Goal: Task Accomplishment & Management: Manage account settings

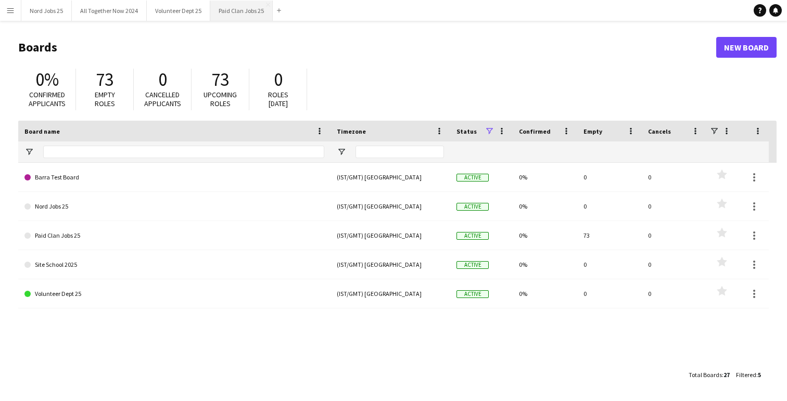
click at [237, 15] on button "Paid Clan Jobs 25 Close" at bounding box center [241, 11] width 62 height 20
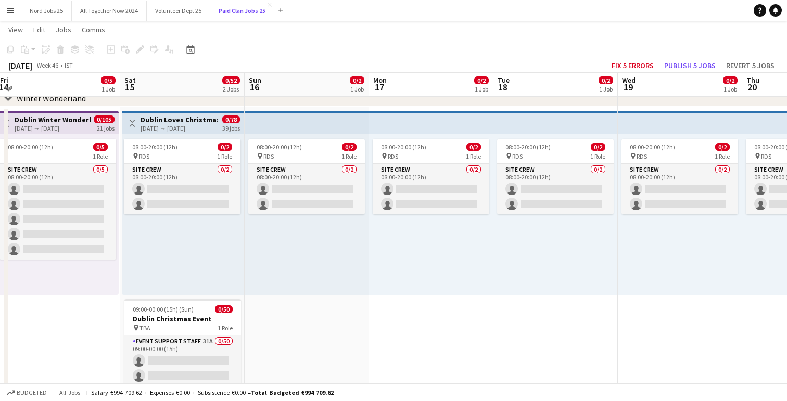
scroll to position [56, 0]
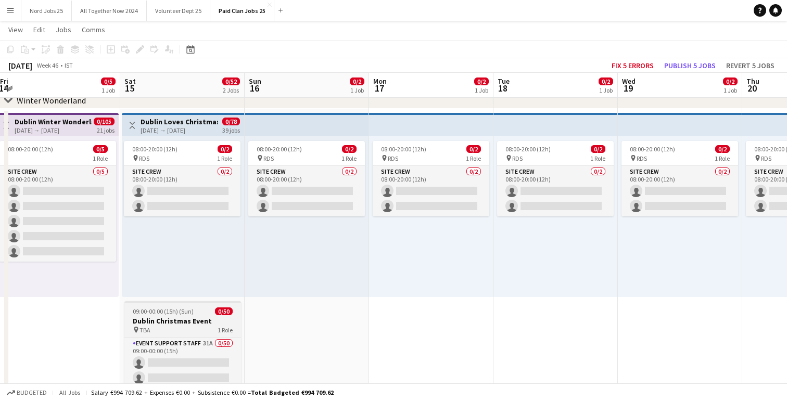
click at [170, 310] on span "09:00-00:00 (15h) (Sun)" at bounding box center [163, 312] width 61 height 8
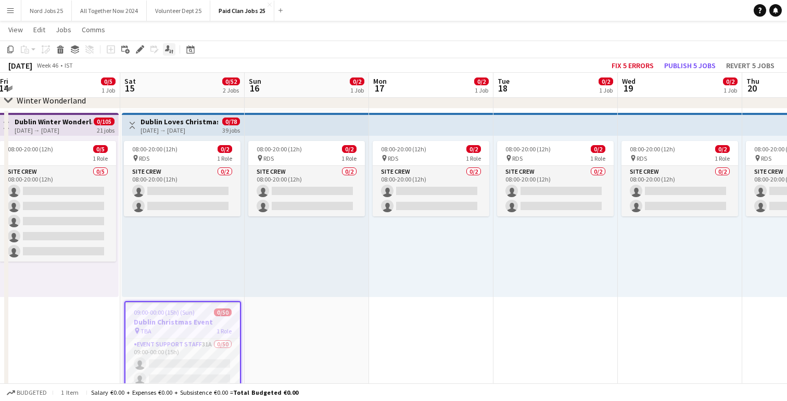
click at [172, 51] on icon at bounding box center [172, 51] width 2 height 4
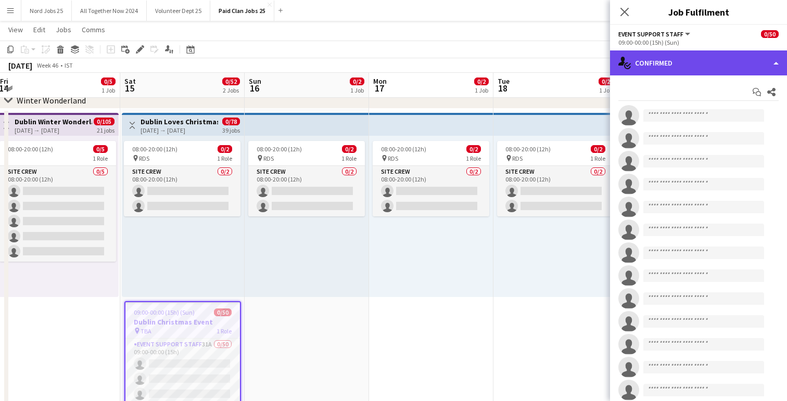
click at [734, 63] on div "single-neutral-actions-check-2 Confirmed" at bounding box center [698, 63] width 177 height 25
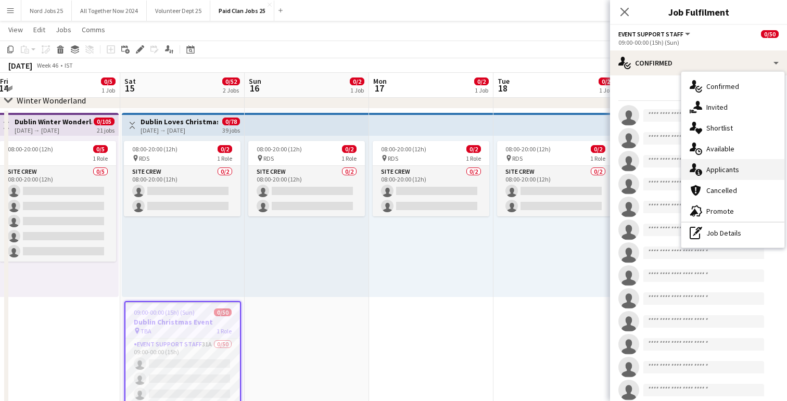
click at [738, 170] on span "Applicants" at bounding box center [723, 169] width 33 height 9
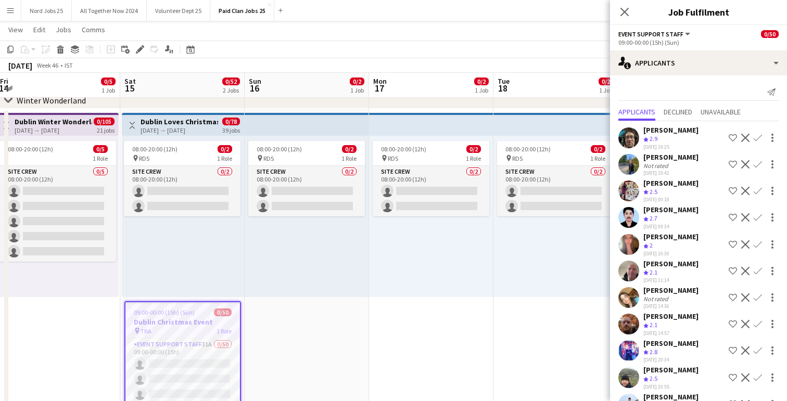
click at [692, 134] on div "[PERSON_NAME]" at bounding box center [671, 129] width 55 height 9
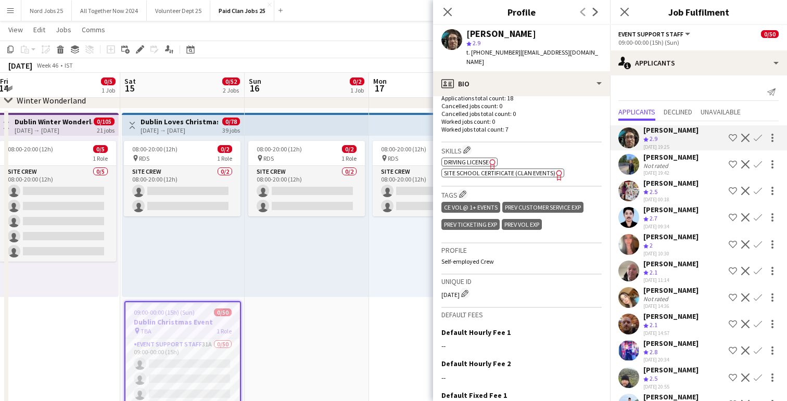
scroll to position [293, 0]
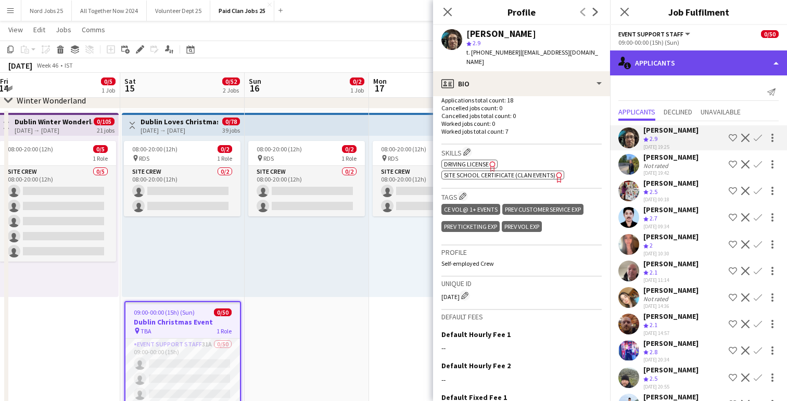
click at [671, 57] on div "single-neutral-actions-information Applicants" at bounding box center [698, 63] width 177 height 25
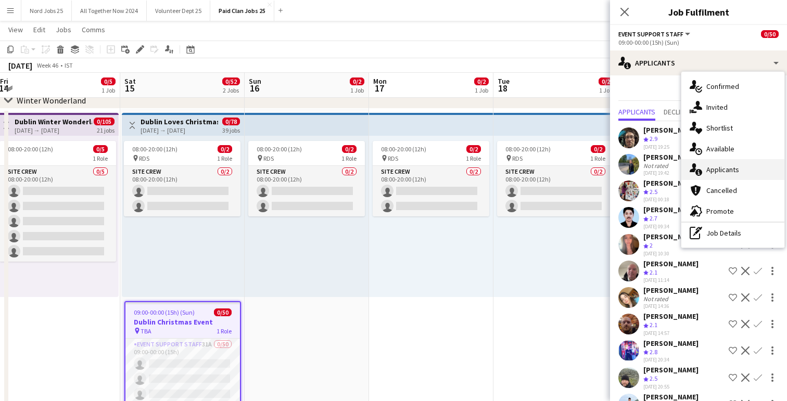
click at [729, 171] on span "Applicants" at bounding box center [723, 169] width 33 height 9
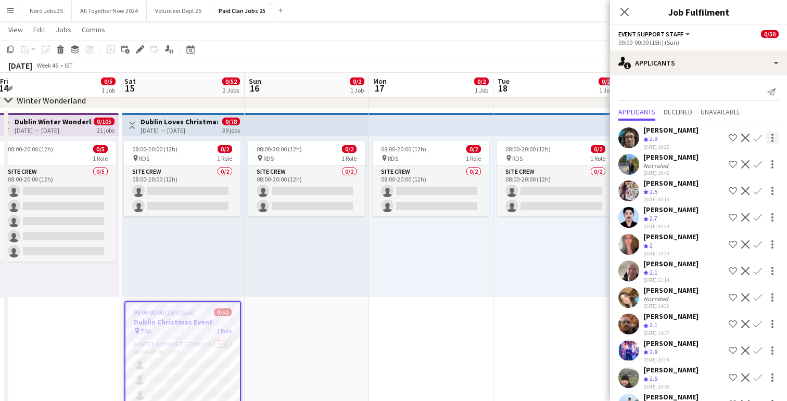
click at [774, 135] on div at bounding box center [772, 138] width 12 height 12
click at [774, 135] on div at bounding box center [393, 200] width 787 height 401
click at [673, 128] on div "[PERSON_NAME]" at bounding box center [671, 129] width 55 height 9
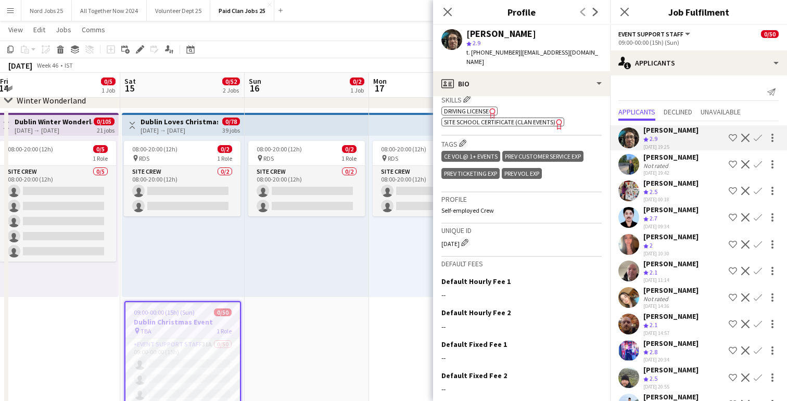
scroll to position [386, 0]
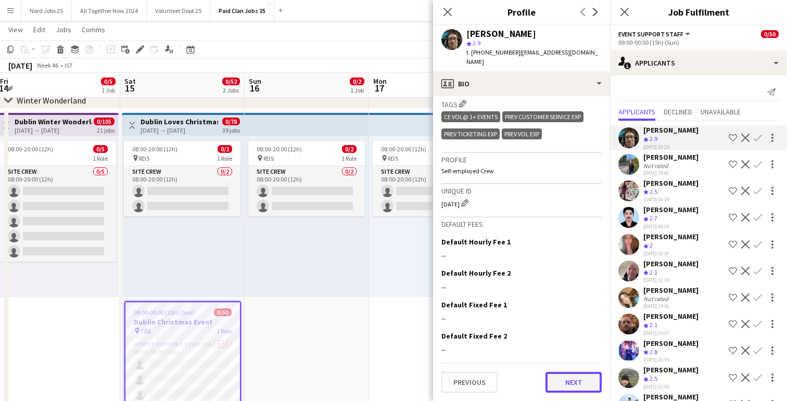
click at [572, 378] on button "Next" at bounding box center [574, 382] width 56 height 21
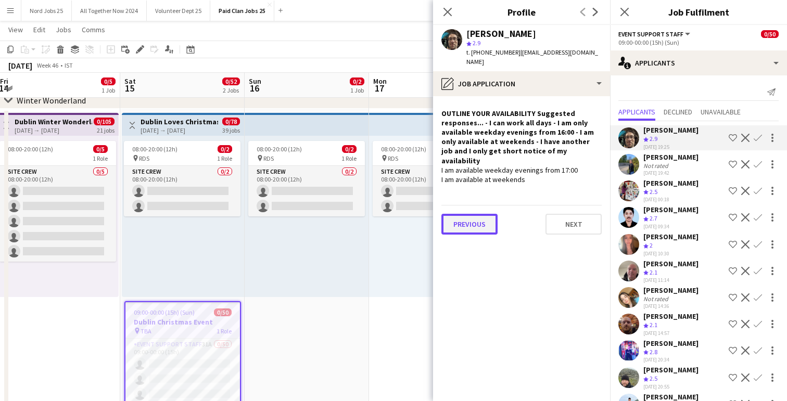
click at [473, 214] on button "Previous" at bounding box center [469, 224] width 56 height 21
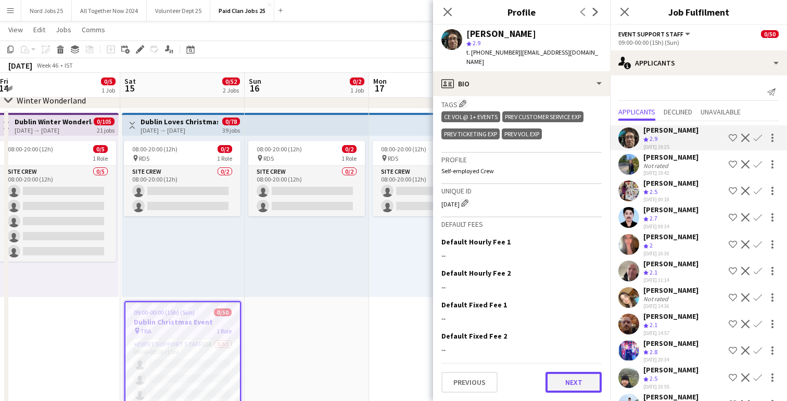
click at [570, 379] on button "Next" at bounding box center [574, 382] width 56 height 21
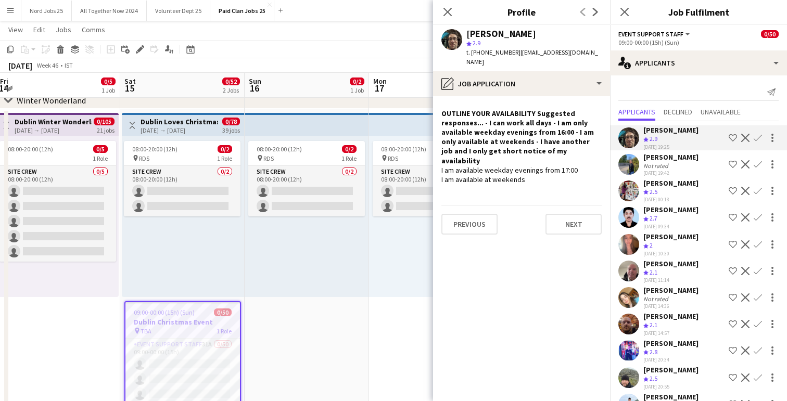
click at [678, 160] on div "[PERSON_NAME]" at bounding box center [671, 157] width 55 height 9
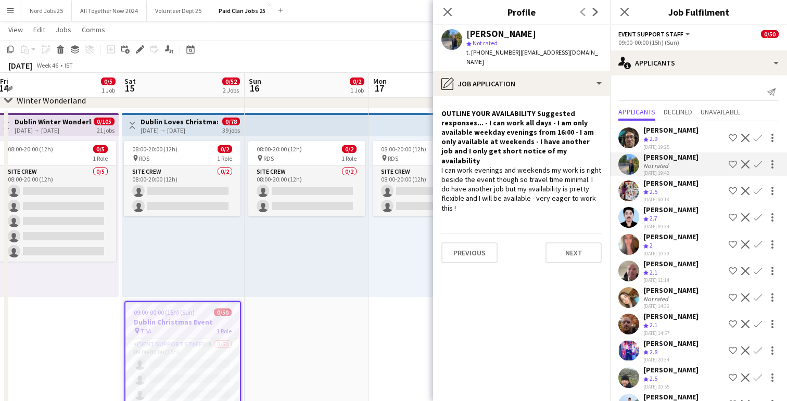
click at [682, 207] on div "[PERSON_NAME] Crew rating 2.7 [DATE] 09:34 Shortlist crew Decline Confirm" at bounding box center [698, 217] width 177 height 25
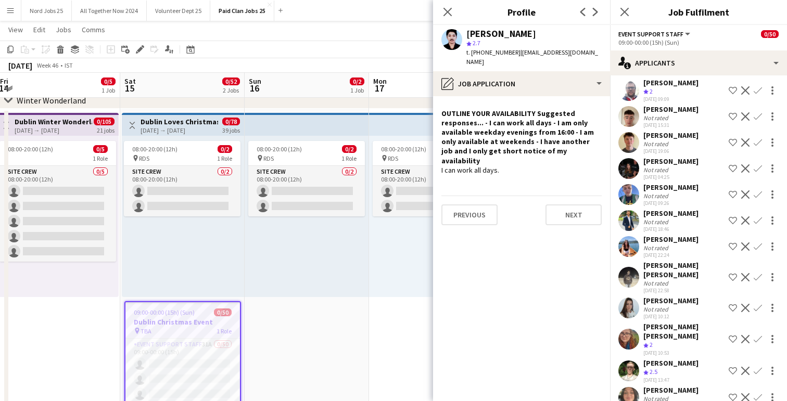
scroll to position [446, 0]
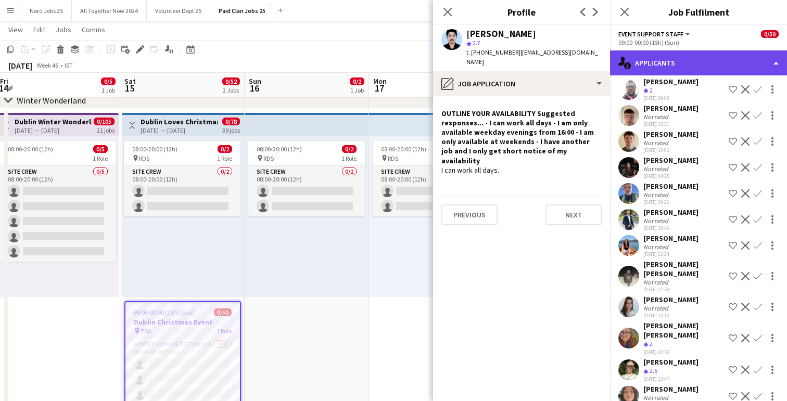
click at [667, 61] on div "single-neutral-actions-information Applicants" at bounding box center [698, 63] width 177 height 25
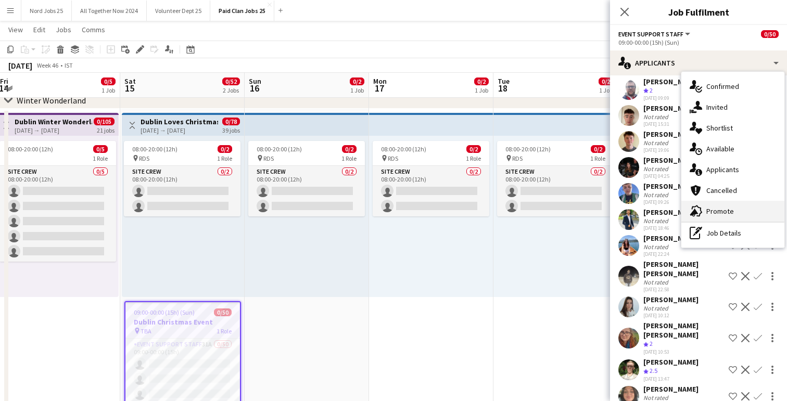
click at [726, 215] on span "Promote" at bounding box center [721, 211] width 28 height 9
